Goal: Task Accomplishment & Management: Manage account settings

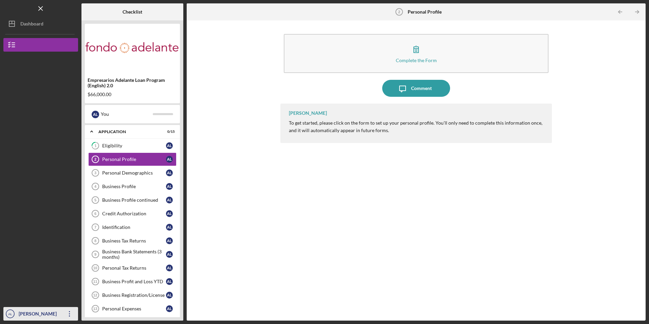
click at [68, 313] on icon "Icon/Overflow" at bounding box center [69, 313] width 17 height 17
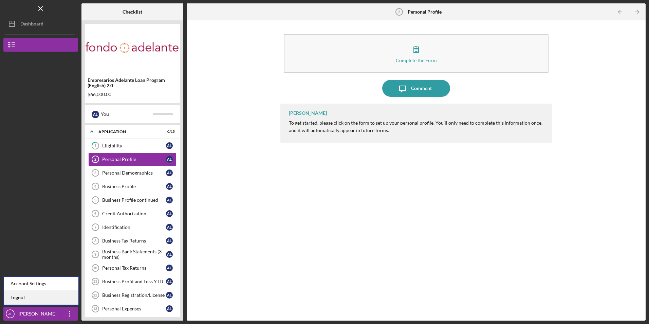
click at [54, 303] on link "Logout" at bounding box center [41, 298] width 75 height 14
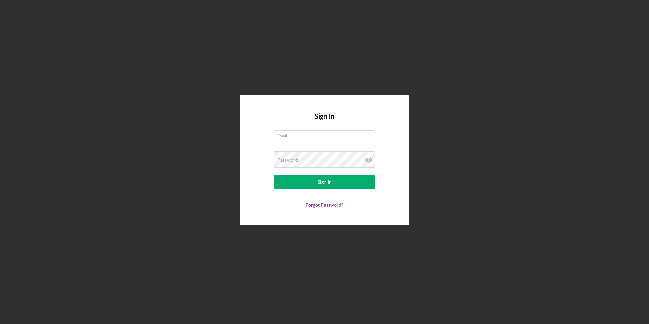
type input "[EMAIL_ADDRESS][DOMAIN_NAME]"
drag, startPoint x: 341, startPoint y: 142, endPoint x: 189, endPoint y: 126, distance: 152.9
click at [189, 126] on div "Sign In Email [EMAIL_ADDRESS][DOMAIN_NAME] Password Sign In Forgot Password?" at bounding box center [324, 160] width 643 height 321
type input "a"
type input "b"
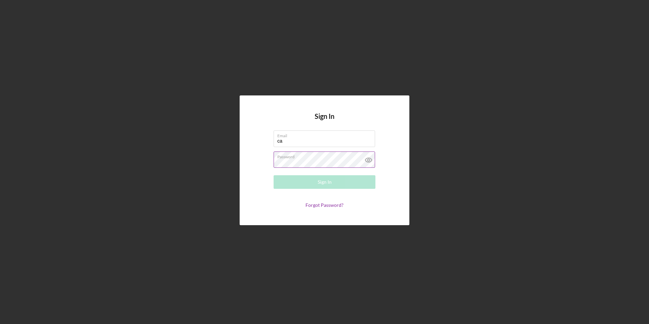
type input "[PERSON_NAME][EMAIL_ADDRESS][DOMAIN_NAME]"
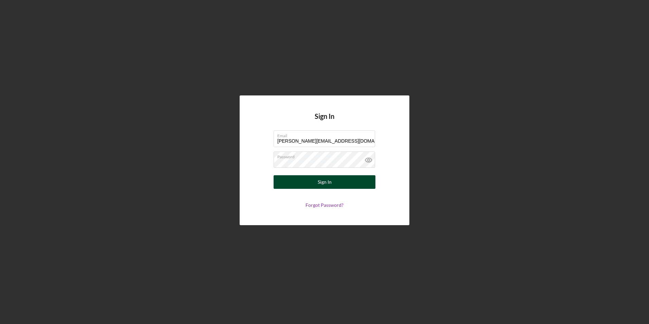
click at [303, 185] on button "Sign In" at bounding box center [325, 182] width 102 height 14
